Goal: Task Accomplishment & Management: Use online tool/utility

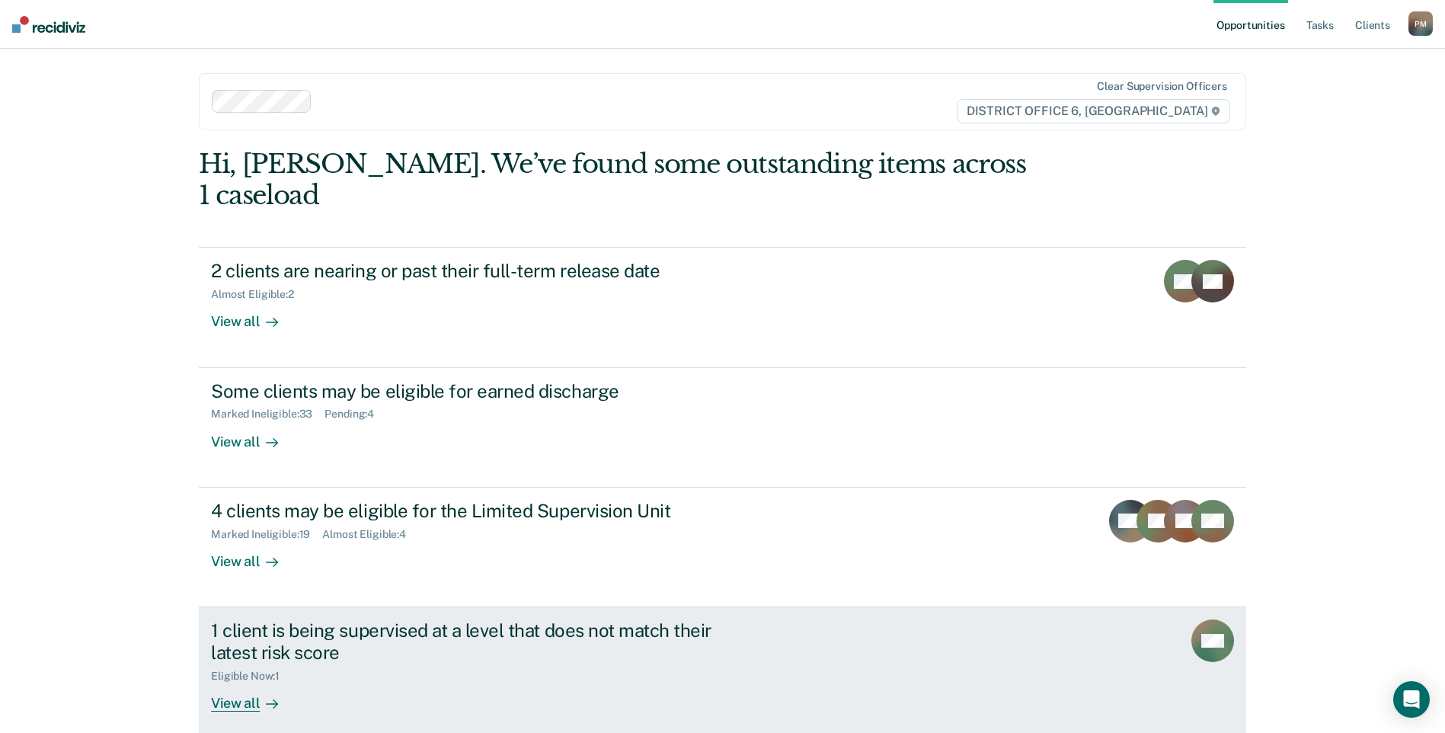
click at [224, 682] on div "View all" at bounding box center [253, 697] width 85 height 30
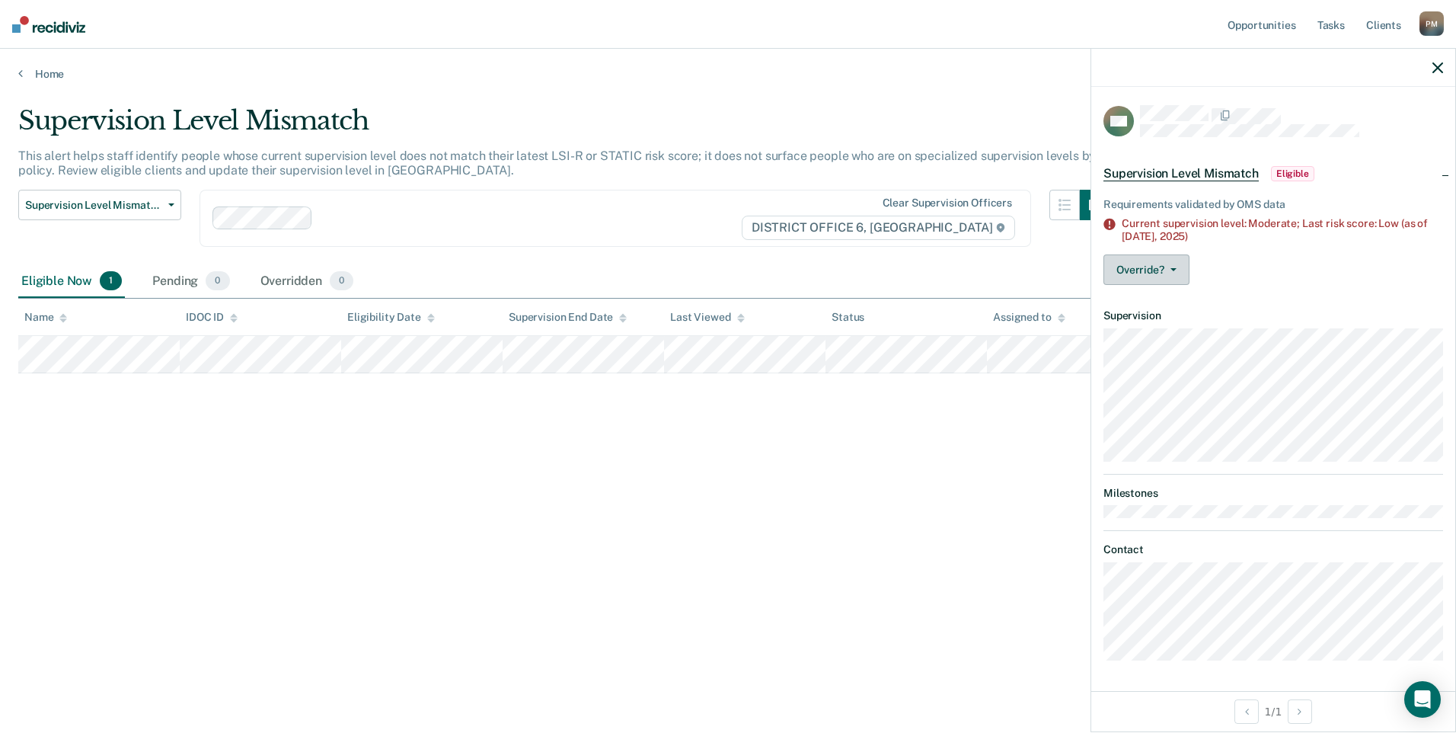
click at [1163, 266] on button "Override?" at bounding box center [1147, 269] width 86 height 30
click at [1314, 295] on div "Requirements validated by OMS data Current supervision level: Moderate; Last ri…" at bounding box center [1274, 238] width 364 height 117
click at [905, 617] on div "Supervision Level Mismatch This alert helps staff identify people whose current…" at bounding box center [728, 361] width 1420 height 513
click at [20, 72] on icon at bounding box center [20, 73] width 5 height 12
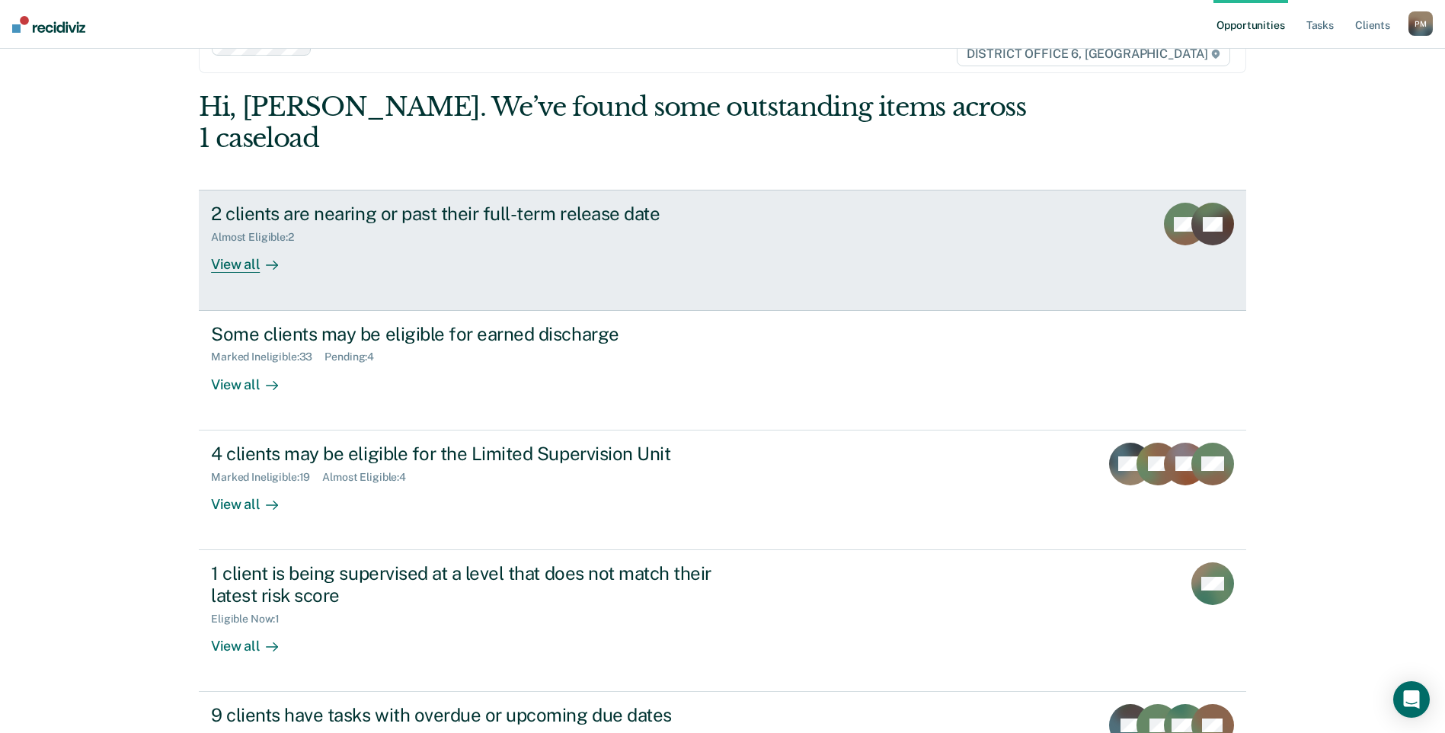
scroll to position [165, 0]
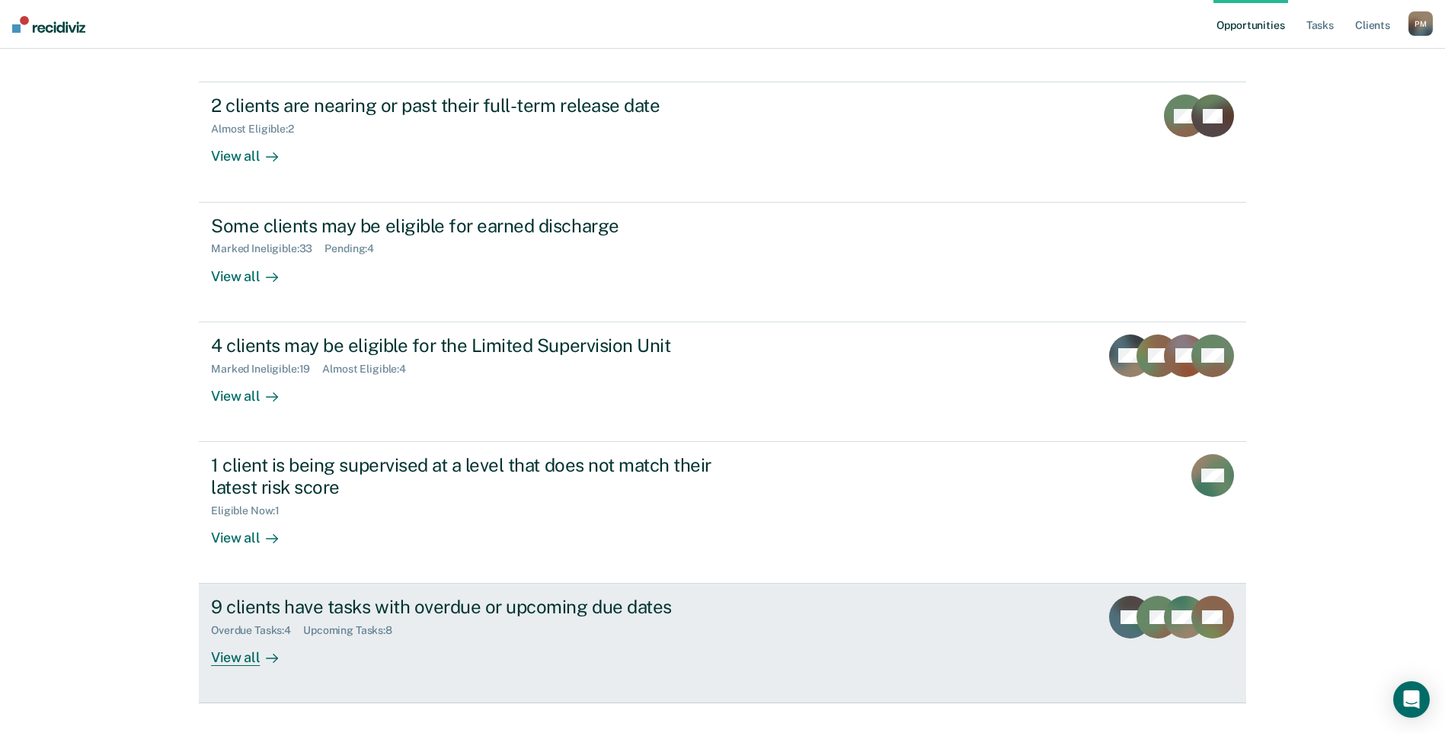
click at [228, 637] on div "View all" at bounding box center [253, 652] width 85 height 30
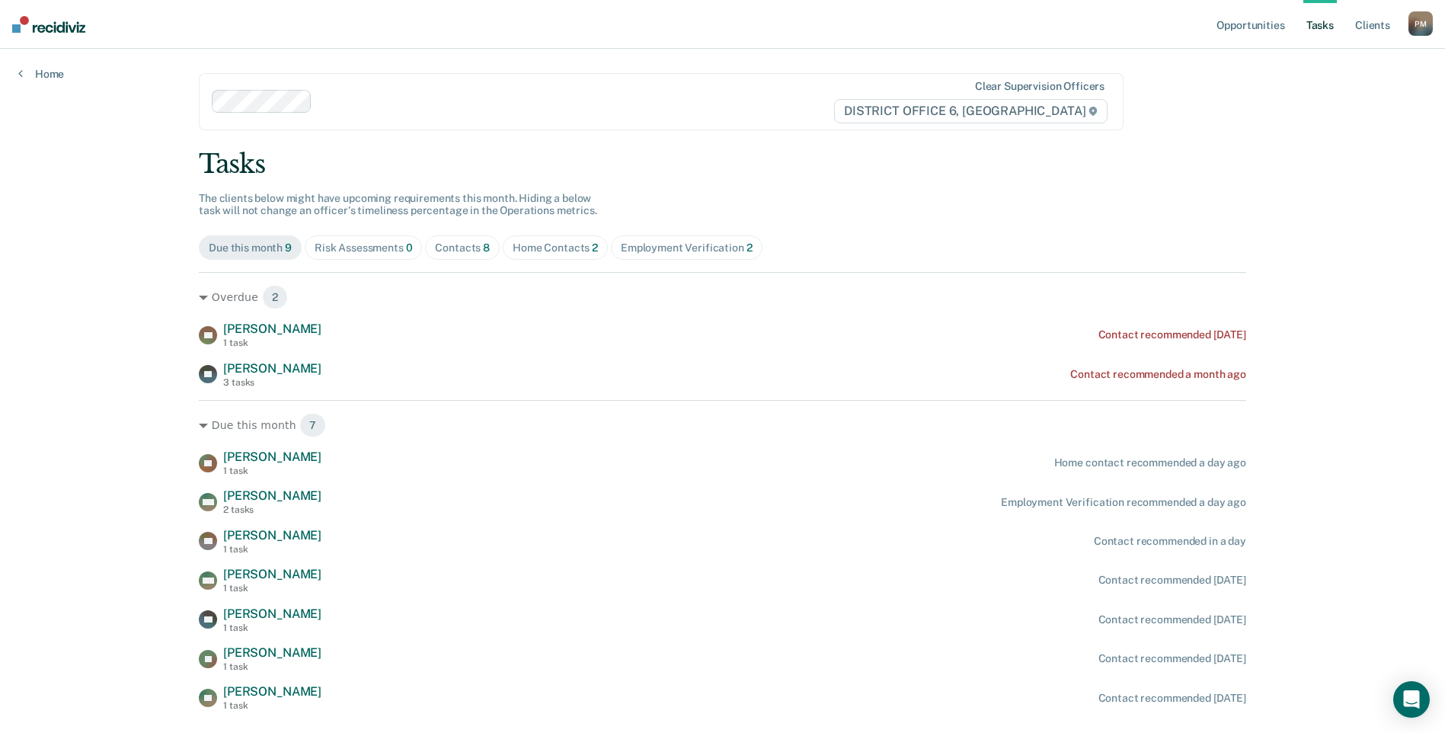
click at [551, 242] on div "Home Contacts 2" at bounding box center [555, 247] width 85 height 13
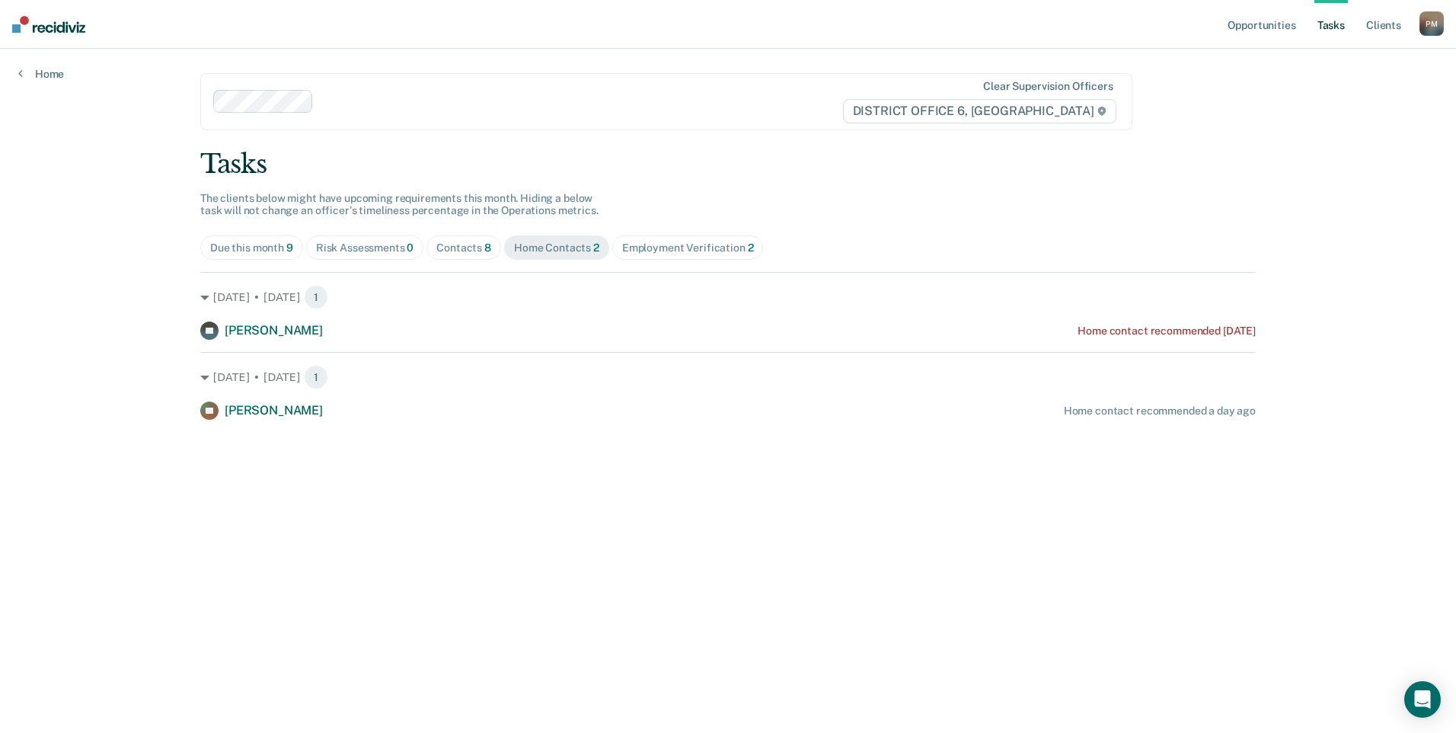
click at [452, 240] on span "Contacts 8" at bounding box center [464, 247] width 75 height 24
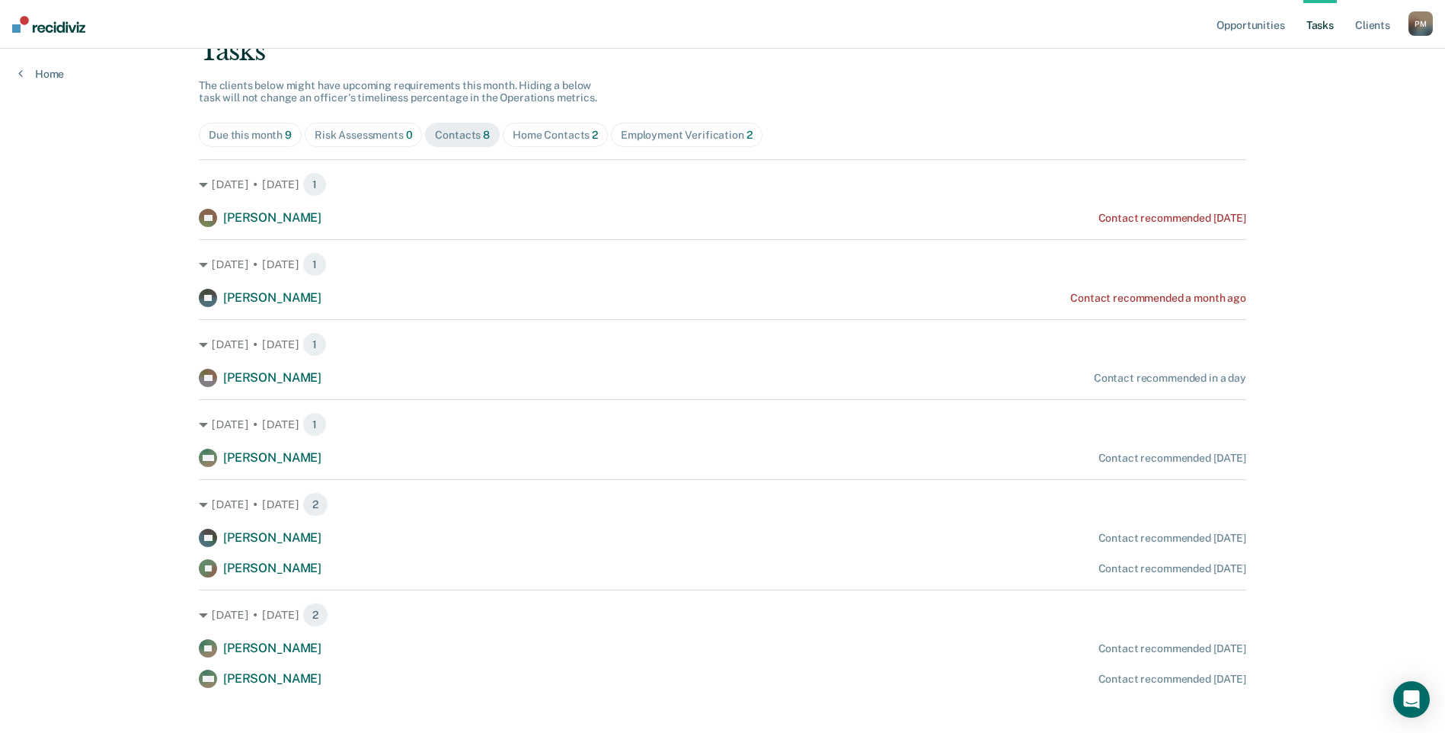
scroll to position [129, 0]
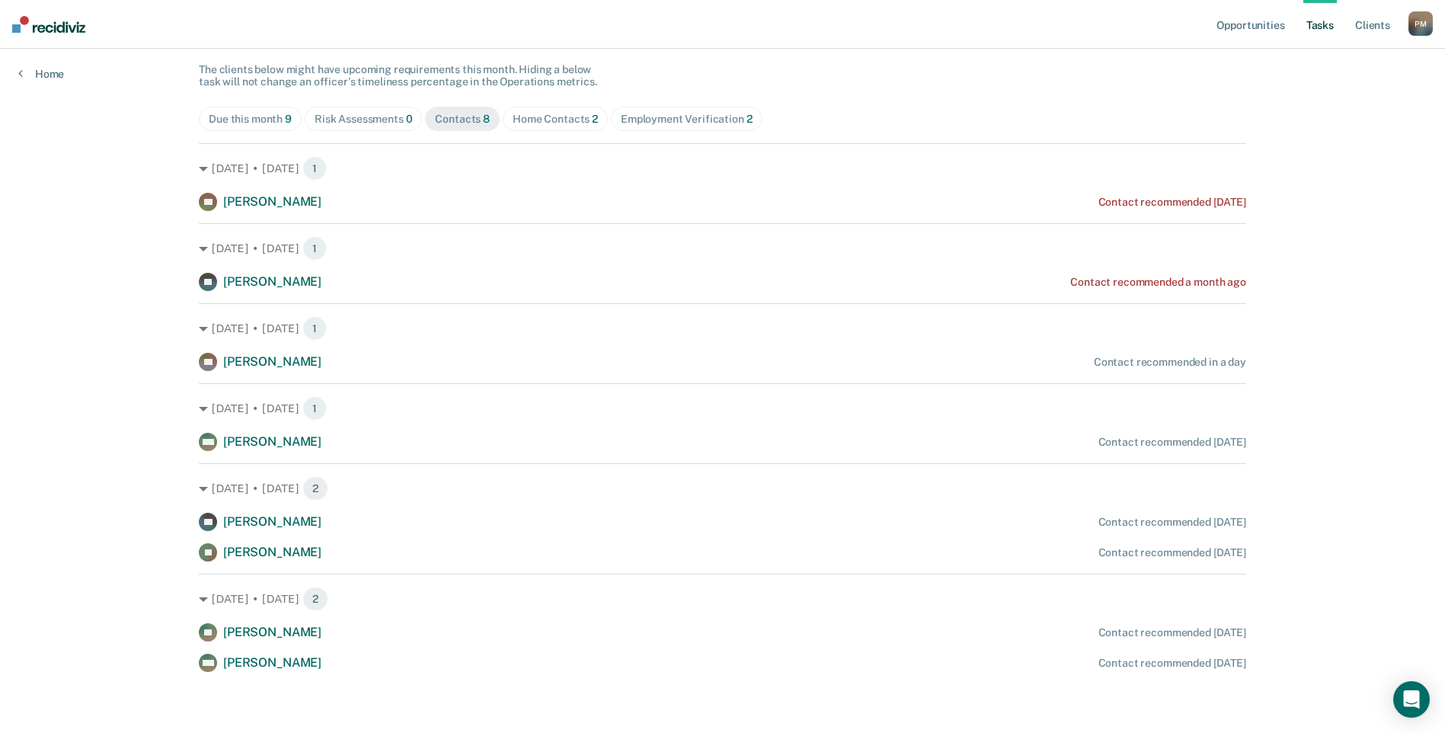
click at [629, 120] on div "Employment Verification 2" at bounding box center [687, 119] width 132 height 13
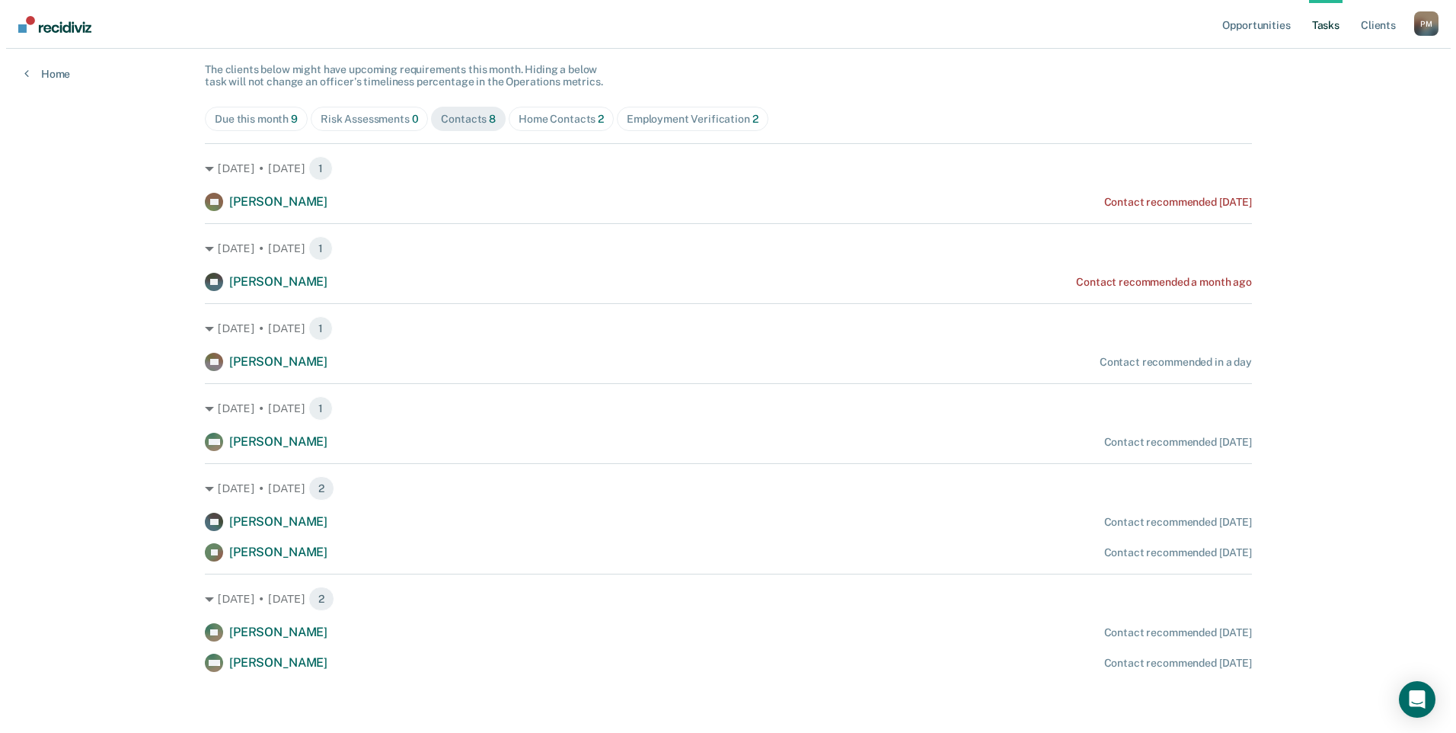
scroll to position [0, 0]
